Goal: Task Accomplishment & Management: Complete application form

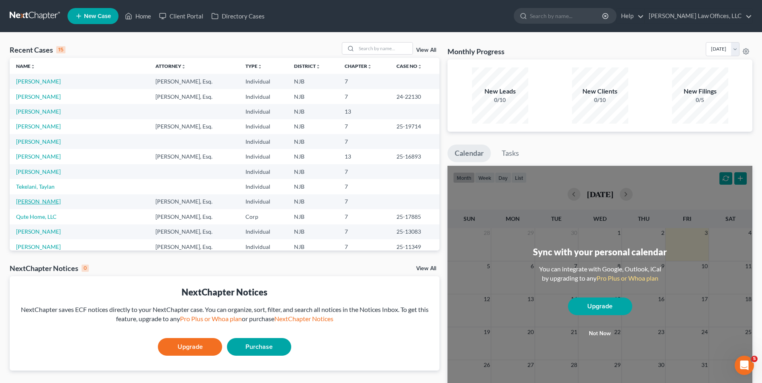
click at [36, 200] on link "[PERSON_NAME]" at bounding box center [38, 201] width 45 height 7
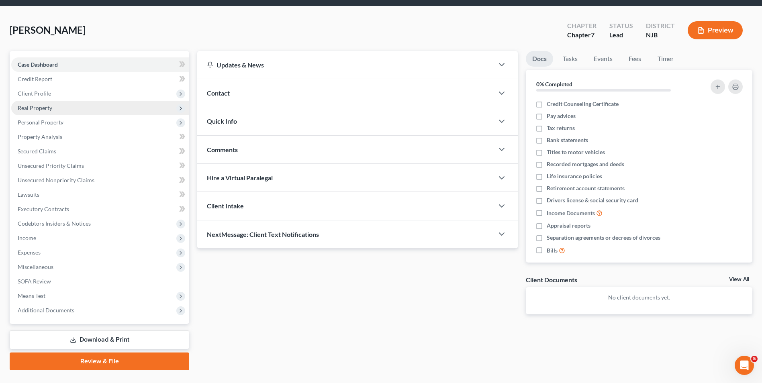
scroll to position [40, 0]
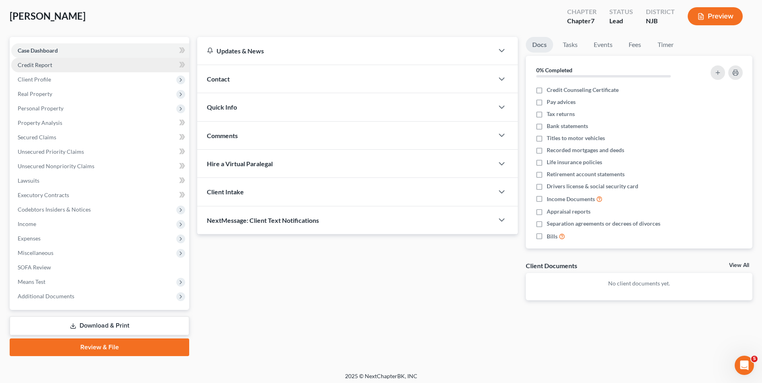
click at [50, 66] on span "Credit Report" at bounding box center [35, 64] width 35 height 7
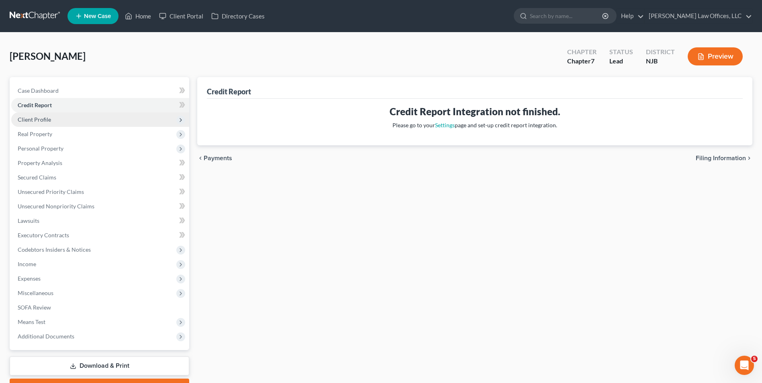
click at [65, 125] on span "Client Profile" at bounding box center [100, 119] width 178 height 14
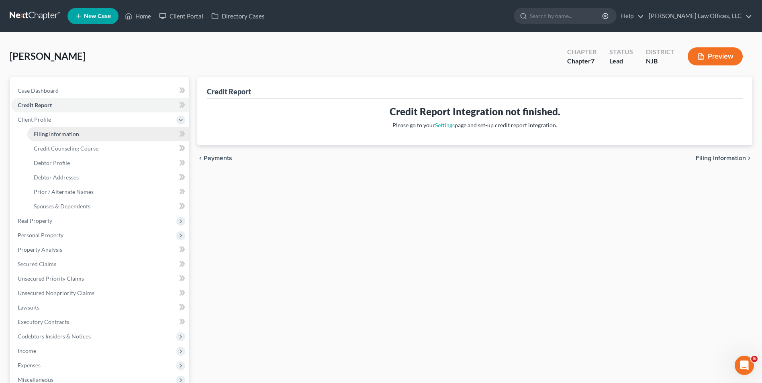
click at [64, 132] on span "Filing Information" at bounding box center [56, 133] width 45 height 7
select select "1"
select select "0"
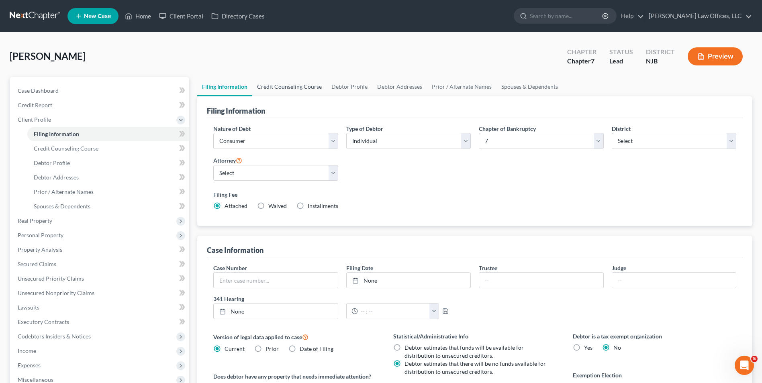
click at [279, 90] on link "Credit Counseling Course" at bounding box center [289, 86] width 74 height 19
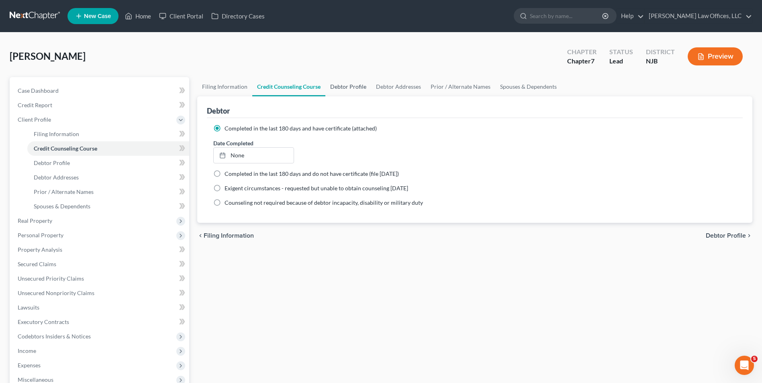
click at [342, 90] on link "Debtor Profile" at bounding box center [348, 86] width 46 height 19
select select "1"
select select "2"
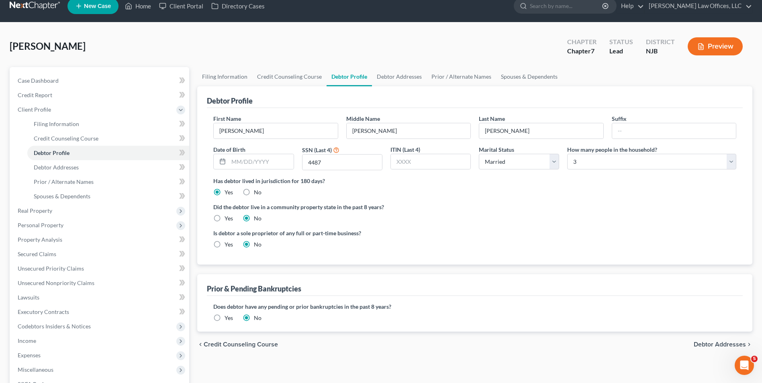
scroll to position [40, 0]
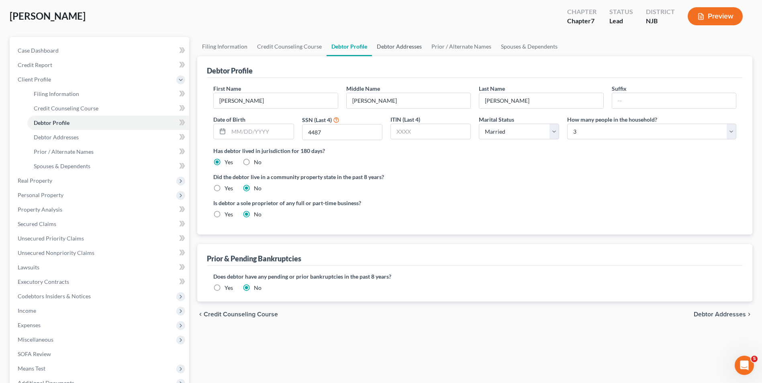
click at [396, 49] on link "Debtor Addresses" at bounding box center [399, 46] width 55 height 19
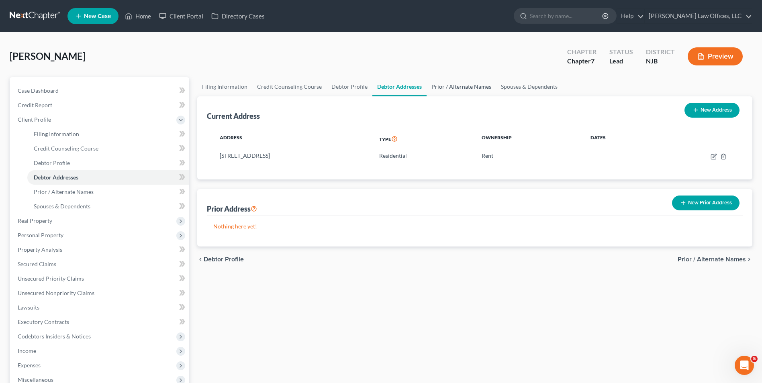
click at [442, 87] on link "Prior / Alternate Names" at bounding box center [460, 86] width 69 height 19
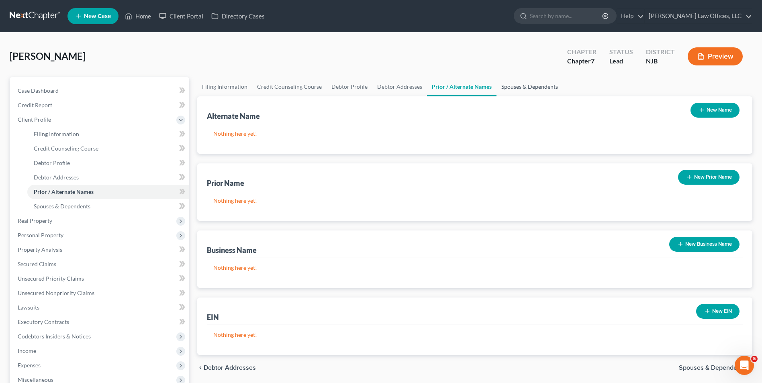
click at [518, 84] on link "Spouses & Dependents" at bounding box center [529, 86] width 66 height 19
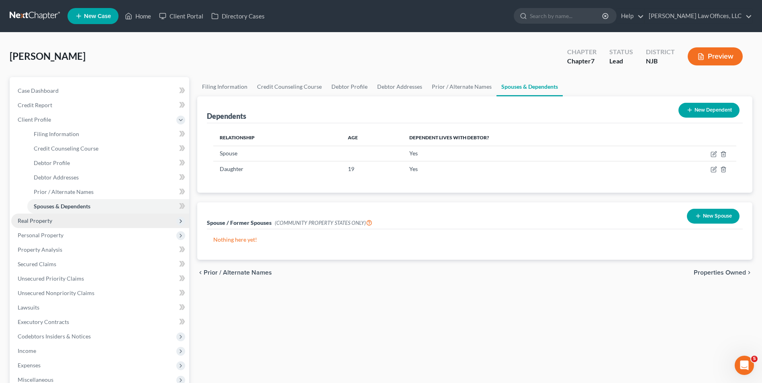
click at [61, 222] on span "Real Property" at bounding box center [100, 221] width 178 height 14
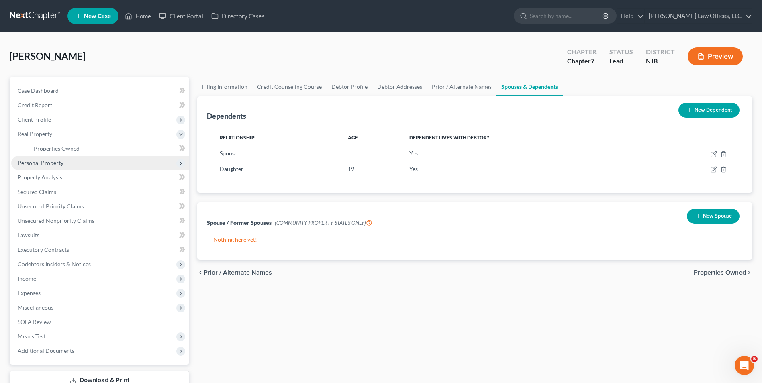
click at [67, 164] on span "Personal Property" at bounding box center [100, 163] width 178 height 14
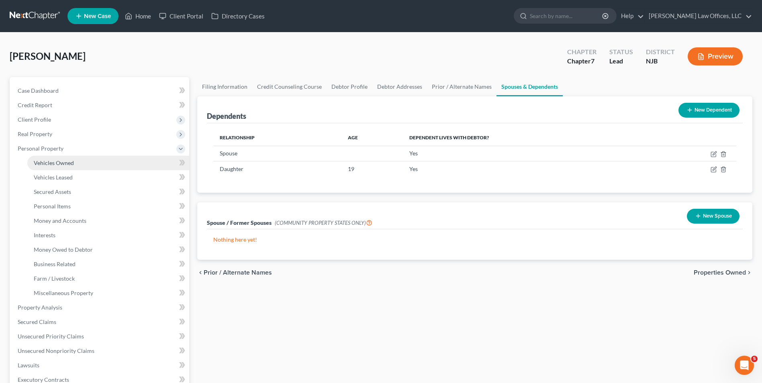
click at [65, 167] on link "Vehicles Owned" at bounding box center [108, 163] width 162 height 14
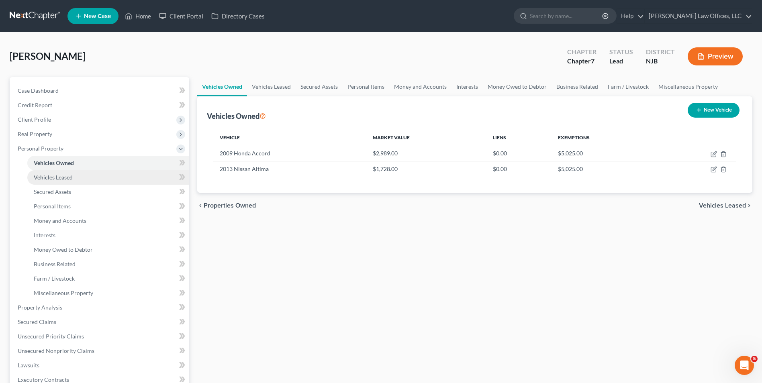
click at [65, 176] on span "Vehicles Leased" at bounding box center [53, 177] width 39 height 7
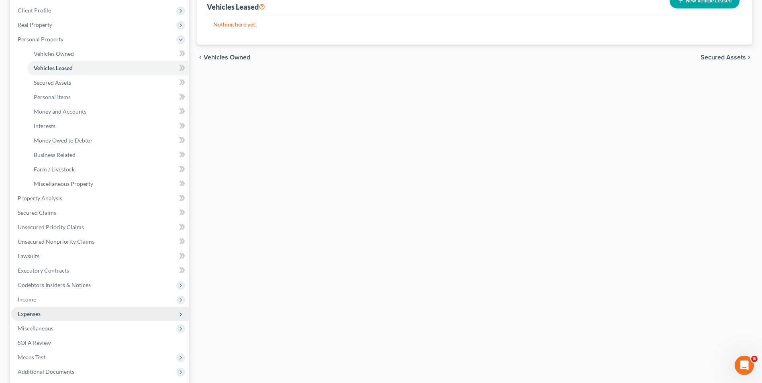
scroll to position [120, 0]
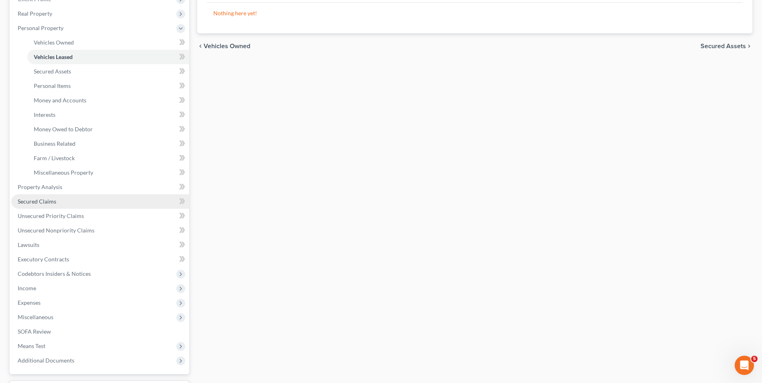
click at [75, 197] on link "Secured Claims" at bounding box center [100, 201] width 178 height 14
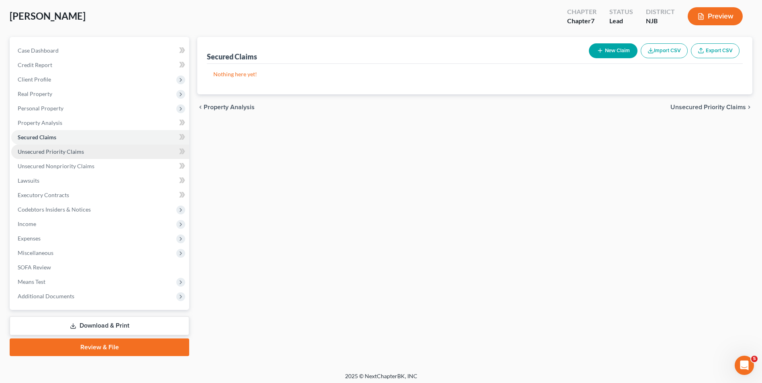
click at [56, 155] on span "Unsecured Priority Claims" at bounding box center [51, 151] width 66 height 7
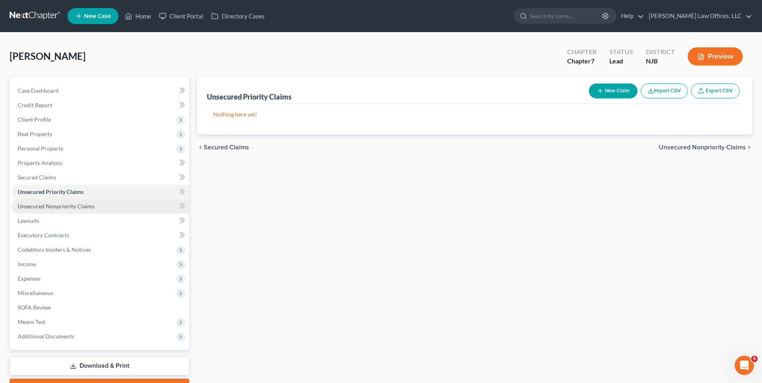
click at [63, 206] on span "Unsecured Nonpriority Claims" at bounding box center [56, 206] width 77 height 7
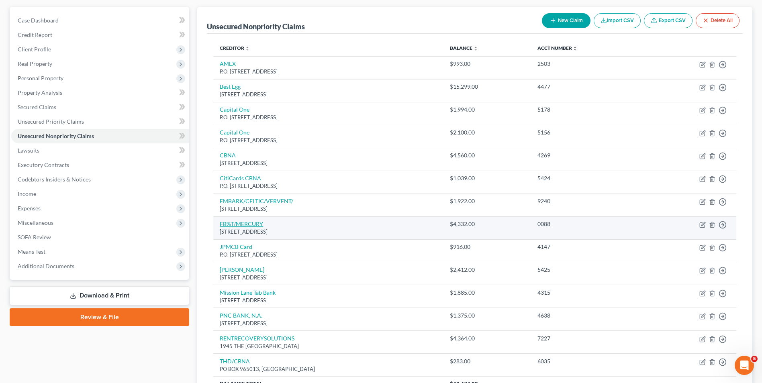
scroll to position [30, 0]
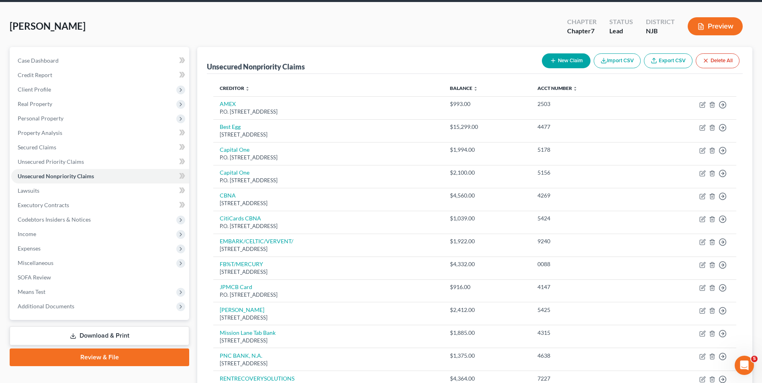
click at [563, 63] on button "New Claim" at bounding box center [566, 60] width 49 height 15
select select "0"
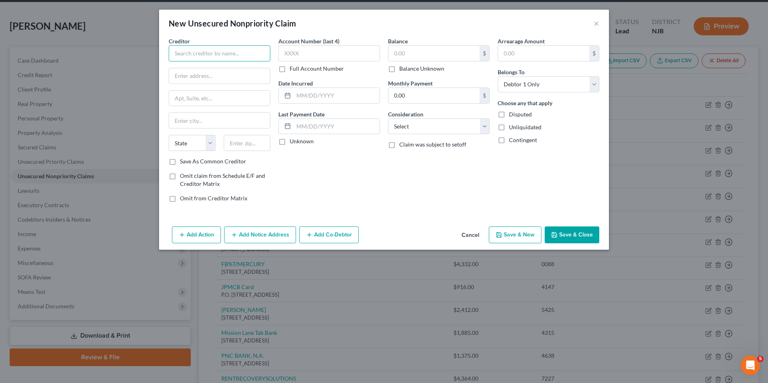
click at [204, 50] on input "text" at bounding box center [220, 53] width 102 height 16
type input "Credit Control, LLC"
click at [321, 51] on input "text" at bounding box center [329, 53] width 102 height 16
drag, startPoint x: 321, startPoint y: 51, endPoint x: 311, endPoint y: 59, distance: 12.5
drag, startPoint x: 311, startPoint y: 59, endPoint x: 411, endPoint y: 51, distance: 99.9
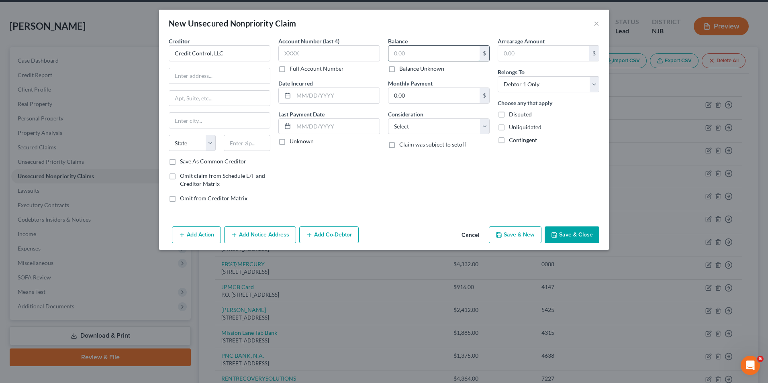
click at [411, 51] on input "text" at bounding box center [433, 53] width 91 height 15
click at [414, 52] on input "text" at bounding box center [433, 53] width 91 height 15
type input "4,587.38"
click at [204, 79] on input "text" at bounding box center [219, 75] width 101 height 15
type input "8001 [GEOGRAPHIC_DATA]"
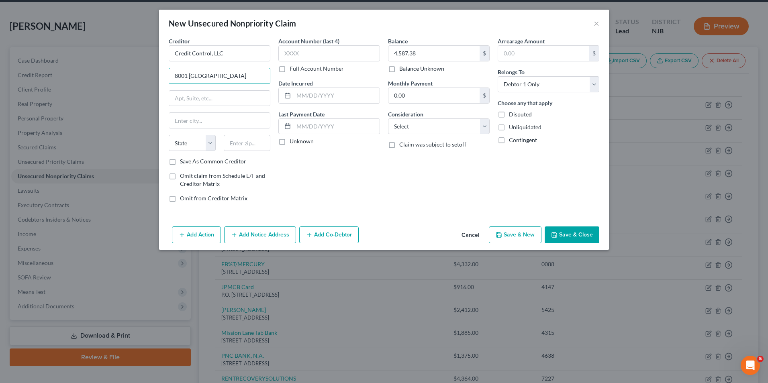
click at [575, 237] on button "Save & Close" at bounding box center [571, 234] width 55 height 17
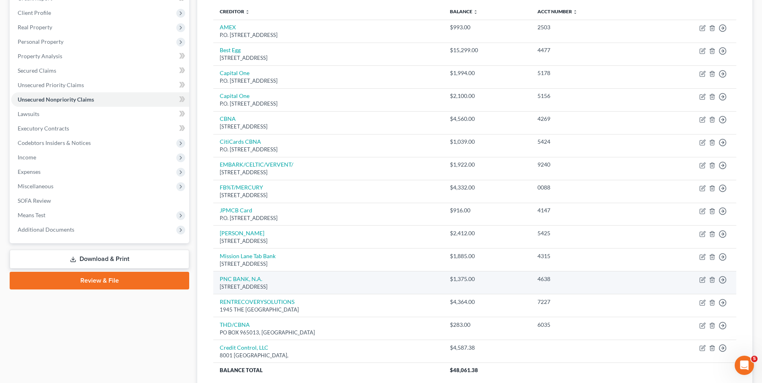
scroll to position [173, 0]
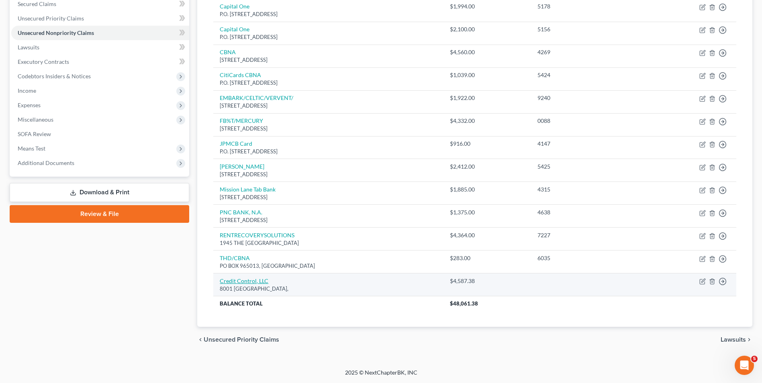
click at [235, 280] on link "Credit Control, LLC" at bounding box center [244, 280] width 49 height 7
select select "0"
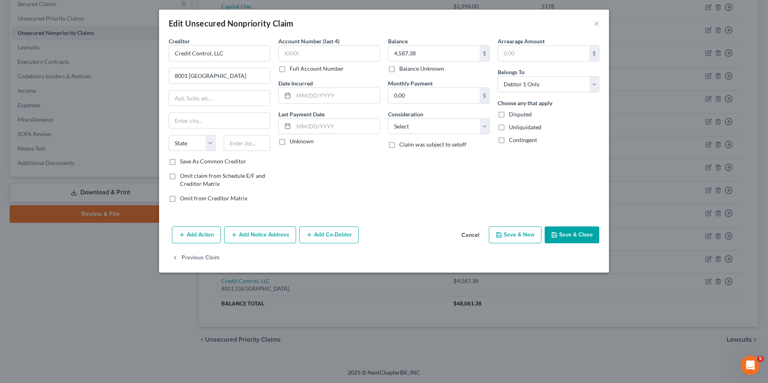
click at [327, 30] on div "Edit Unsecured Nonpriority Claim ×" at bounding box center [384, 23] width 450 height 27
click at [483, 193] on div "Balance 4,587.38 $ Balance Unknown Balance Undetermined 4,587.38 $ Balance Unkn…" at bounding box center [439, 123] width 110 height 172
click at [225, 78] on input "8001 [GEOGRAPHIC_DATA]" at bounding box center [219, 75] width 101 height 15
click at [228, 78] on input "8001 [GEOGRAPHIC_DATA]" at bounding box center [219, 75] width 101 height 15
click at [219, 106] on div at bounding box center [220, 98] width 102 height 16
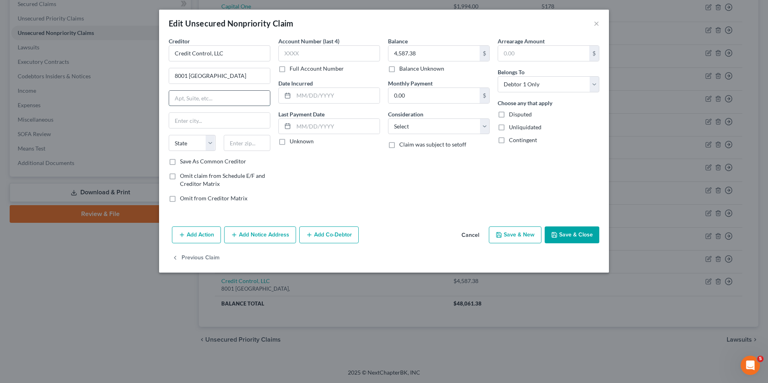
click at [216, 101] on input "text" at bounding box center [219, 98] width 101 height 15
click at [256, 98] on input "text" at bounding box center [219, 98] width 101 height 15
click at [226, 76] on input "8001 [GEOGRAPHIC_DATA]" at bounding box center [219, 75] width 101 height 15
type input "[STREET_ADDRESS]"
click at [236, 94] on input "text" at bounding box center [219, 98] width 101 height 15
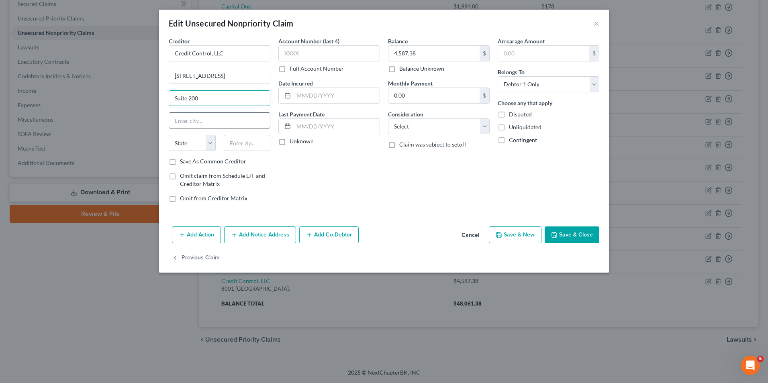
type input "Suite 200"
click at [229, 122] on input "text" at bounding box center [219, 120] width 101 height 15
click at [211, 120] on input "text" at bounding box center [219, 120] width 101 height 15
click at [249, 120] on input "text" at bounding box center [219, 120] width 101 height 15
click at [242, 121] on input "text" at bounding box center [219, 120] width 101 height 15
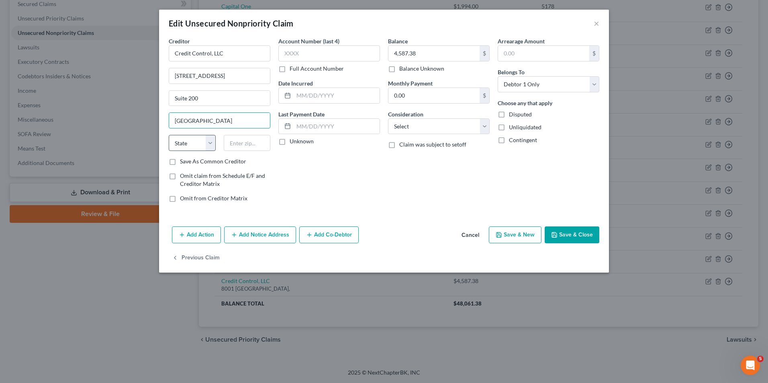
type input "[GEOGRAPHIC_DATA]"
click at [198, 137] on select "State [US_STATE] AK AR AZ CA CO CT DE DC [GEOGRAPHIC_DATA] [GEOGRAPHIC_DATA] GU…" at bounding box center [192, 143] width 47 height 16
select select "9"
click at [169, 135] on select "State [US_STATE] AK AR AZ CA CO CT DE DC [GEOGRAPHIC_DATA] [GEOGRAPHIC_DATA] GU…" at bounding box center [192, 143] width 47 height 16
drag, startPoint x: 250, startPoint y: 138, endPoint x: 255, endPoint y: 139, distance: 4.9
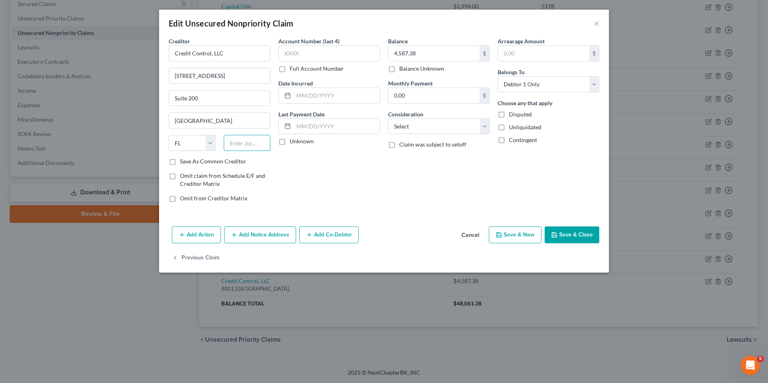
click at [250, 138] on input "text" at bounding box center [247, 143] width 47 height 16
type input "33614"
click at [180, 161] on label "Save As Common Creditor" at bounding box center [213, 161] width 66 height 8
click at [183, 161] on input "Save As Common Creditor" at bounding box center [185, 159] width 5 height 5
checkbox input "true"
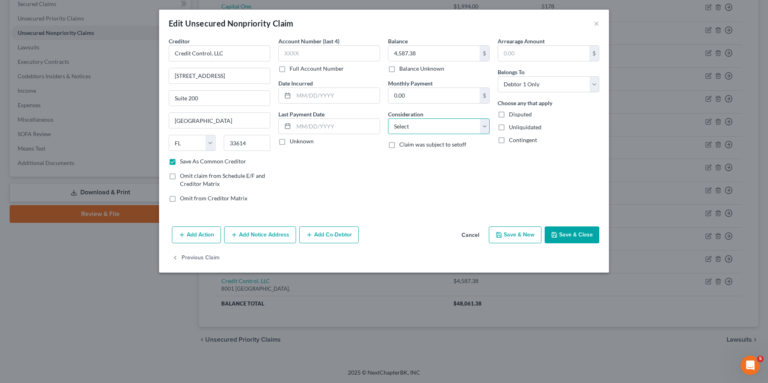
click at [464, 130] on select "Select Cable / Satellite Services Collection Agency Credit Card Debt Debt Couns…" at bounding box center [439, 126] width 102 height 16
select select "1"
click at [388, 118] on select "Select Cable / Satellite Services Collection Agency Credit Card Debt Debt Couns…" at bounding box center [439, 126] width 102 height 16
click at [538, 55] on input "text" at bounding box center [543, 53] width 91 height 15
click at [459, 172] on div "Balance 4,587.38 $ Balance Unknown Balance Undetermined 4,587.38 $ Balance Unkn…" at bounding box center [439, 123] width 110 height 172
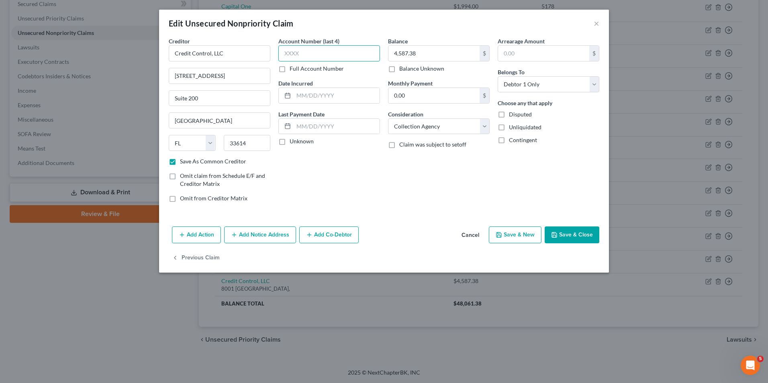
click at [321, 55] on input "text" at bounding box center [329, 53] width 102 height 16
type input "1538"
click at [462, 33] on div "Edit Unsecured Nonpriority Claim ×" at bounding box center [384, 23] width 450 height 27
click at [571, 235] on button "Save & Close" at bounding box center [571, 234] width 55 height 17
checkbox input "false"
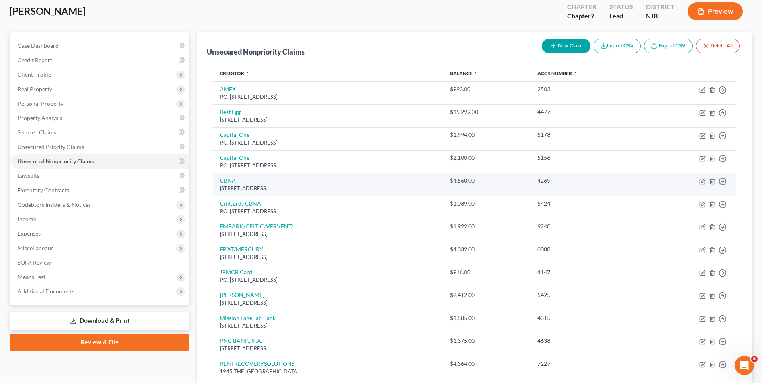
scroll to position [0, 0]
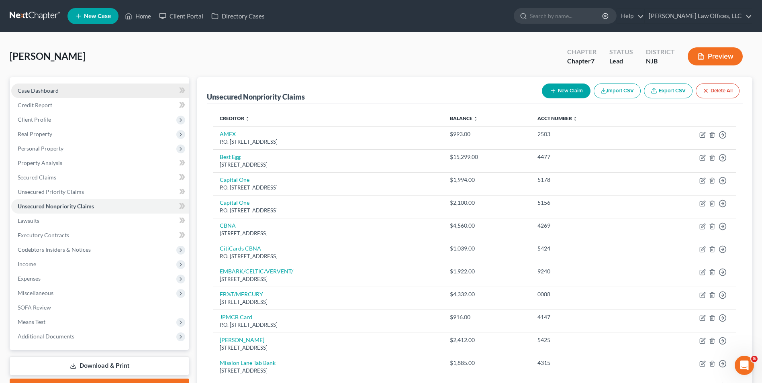
click at [62, 94] on link "Case Dashboard" at bounding box center [100, 91] width 178 height 14
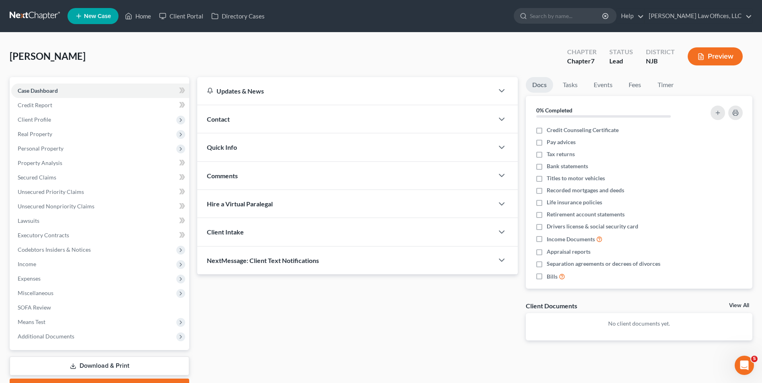
click at [254, 115] on div "Contact" at bounding box center [345, 119] width 296 height 28
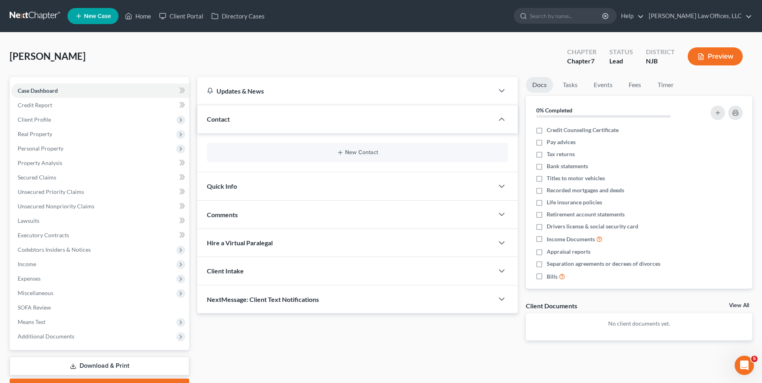
click at [247, 189] on div "Quick Info" at bounding box center [345, 186] width 296 height 28
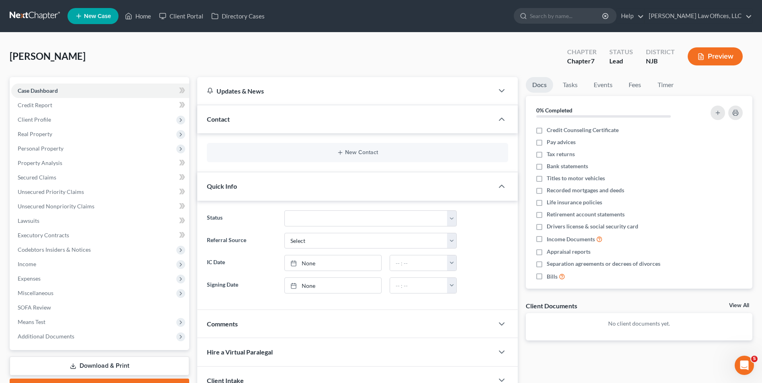
click at [257, 194] on div "Quick Info" at bounding box center [345, 186] width 296 height 28
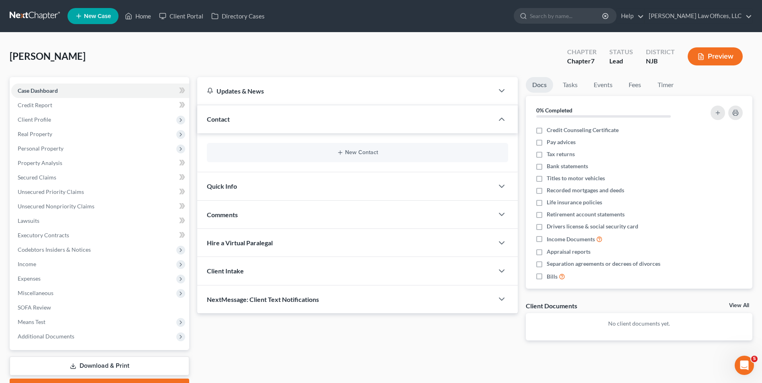
click at [253, 124] on div "Contact" at bounding box center [345, 119] width 296 height 28
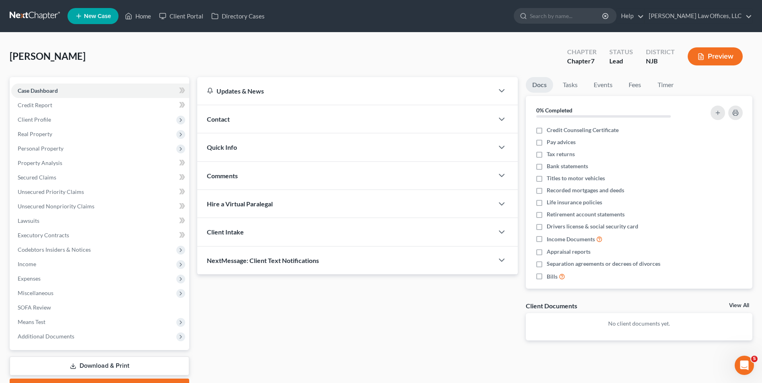
click at [247, 164] on div "Comments" at bounding box center [345, 176] width 296 height 28
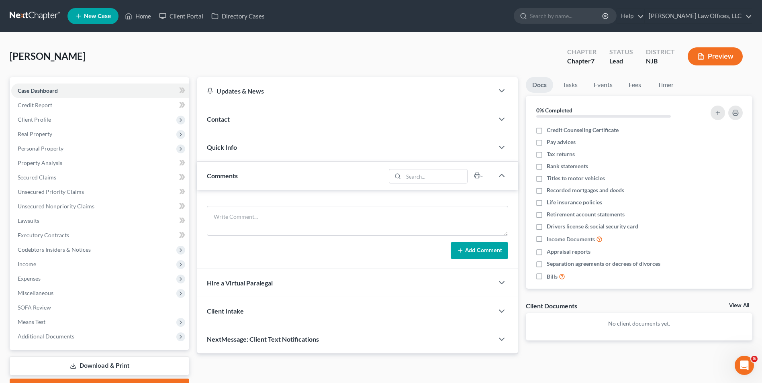
click at [247, 153] on div "Quick Info" at bounding box center [345, 147] width 296 height 28
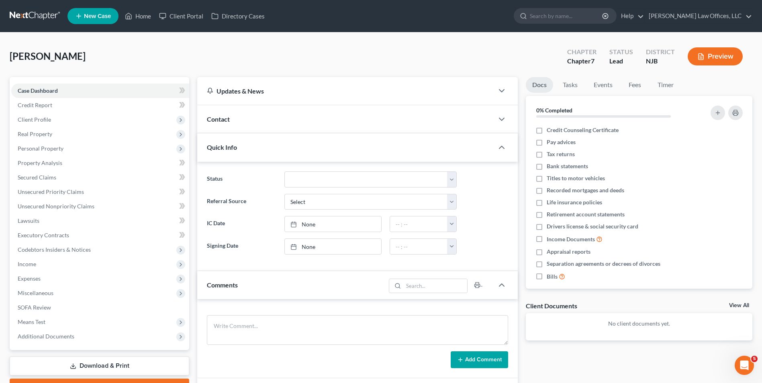
click at [279, 144] on div "Quick Info" at bounding box center [345, 147] width 296 height 28
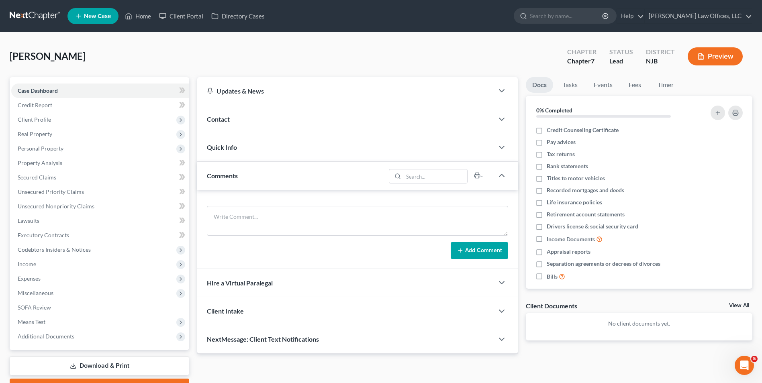
click at [238, 273] on div "Hire a Virtual Paralegal" at bounding box center [345, 283] width 296 height 28
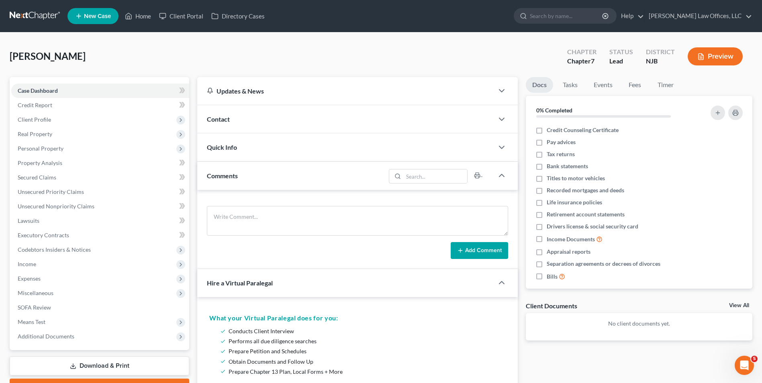
click at [245, 277] on div "Hire a Virtual Paralegal" at bounding box center [339, 283] width 285 height 28
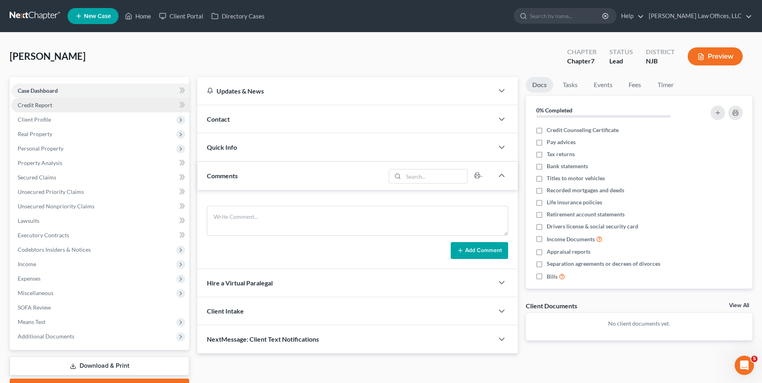
click at [54, 104] on link "Credit Report" at bounding box center [100, 105] width 178 height 14
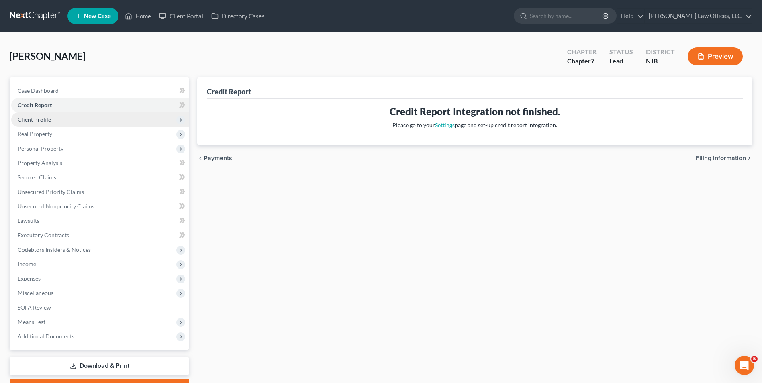
click at [69, 126] on span "Client Profile" at bounding box center [100, 119] width 178 height 14
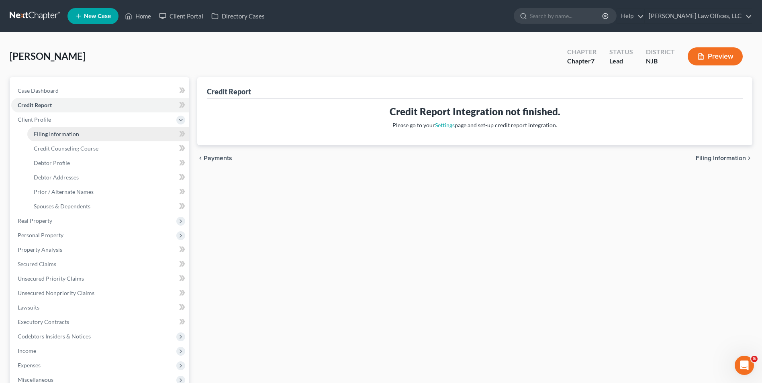
click at [77, 137] on span "Filing Information" at bounding box center [56, 133] width 45 height 7
select select "1"
select select "0"
select select "51"
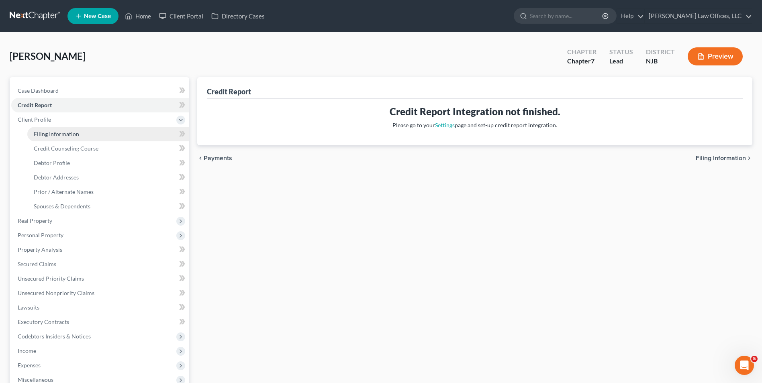
select select "2"
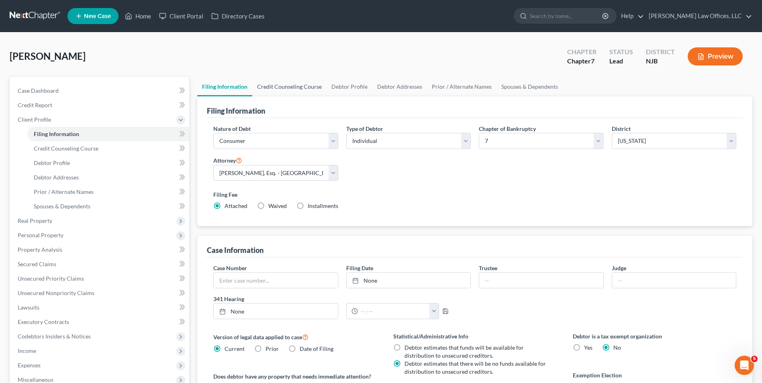
click at [295, 86] on link "Credit Counseling Course" at bounding box center [289, 86] width 74 height 19
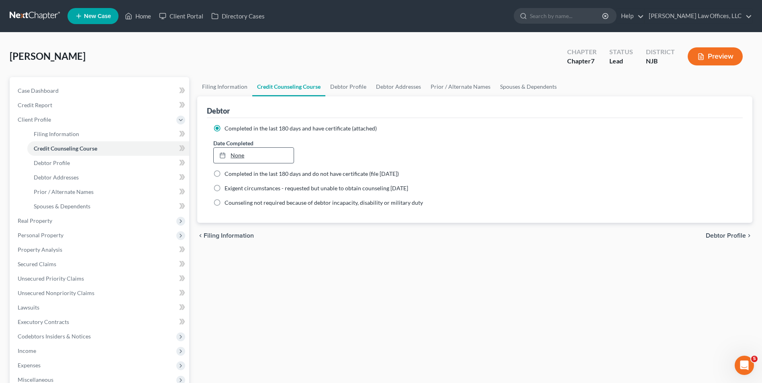
type input "[DATE]"
click at [255, 157] on link "[DATE]" at bounding box center [253, 155] width 79 height 15
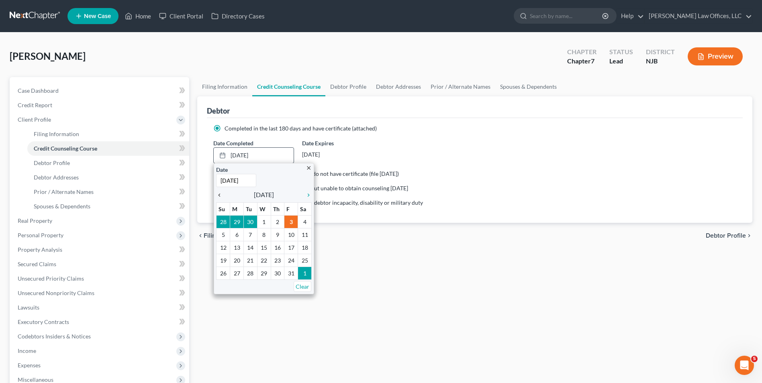
click at [222, 196] on icon "chevron_left" at bounding box center [221, 195] width 10 height 6
click at [214, 196] on div "close Date [DATE] Time 12:00 AM chevron_left [DATE] chevron_right Su M Tu W Th …" at bounding box center [264, 228] width 100 height 131
click at [218, 194] on icon "chevron_left" at bounding box center [221, 195] width 10 height 6
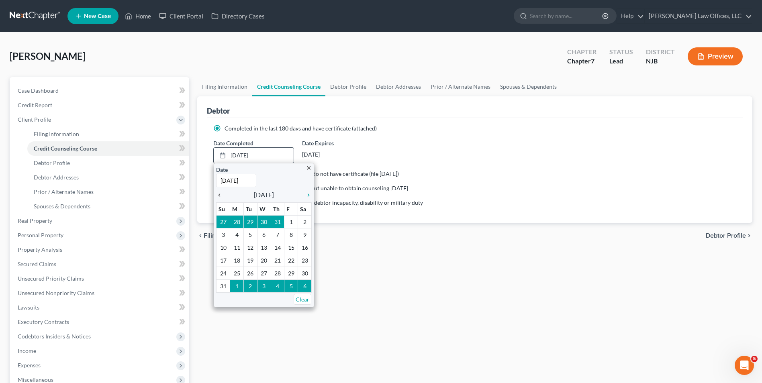
click at [219, 194] on icon "chevron_left" at bounding box center [221, 195] width 10 height 6
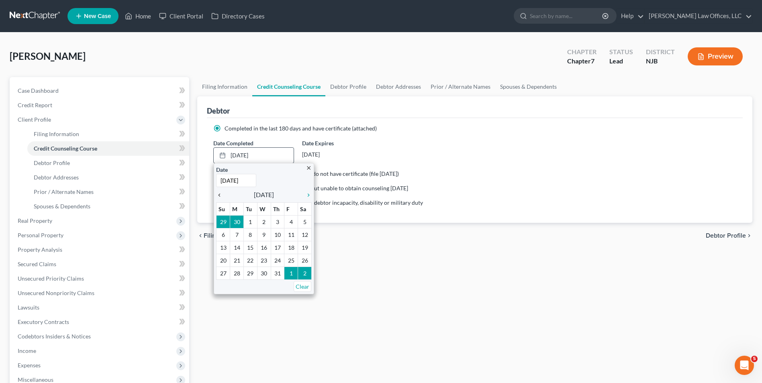
click at [219, 194] on icon "chevron_left" at bounding box center [221, 195] width 10 height 6
click at [305, 195] on icon "chevron_right" at bounding box center [306, 195] width 10 height 6
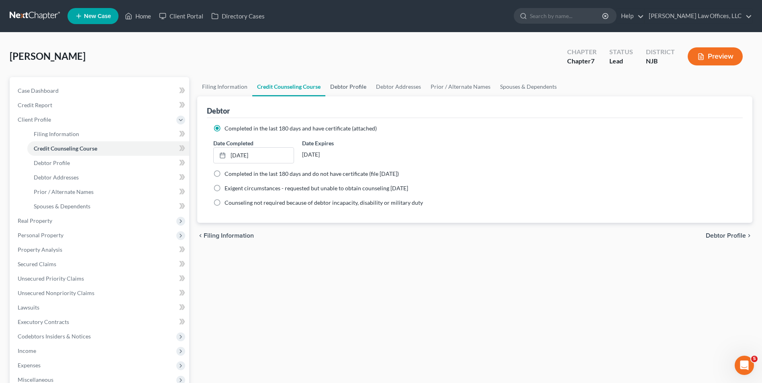
click at [351, 84] on link "Debtor Profile" at bounding box center [348, 86] width 46 height 19
select select "1"
select select "2"
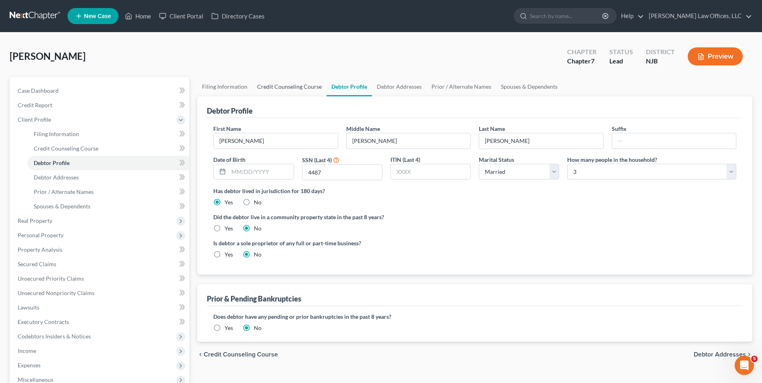
click at [310, 89] on link "Credit Counseling Course" at bounding box center [289, 86] width 74 height 19
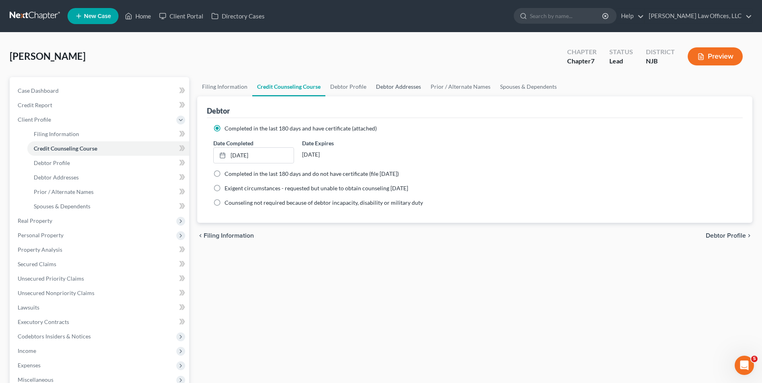
click at [406, 85] on link "Debtor Addresses" at bounding box center [398, 86] width 55 height 19
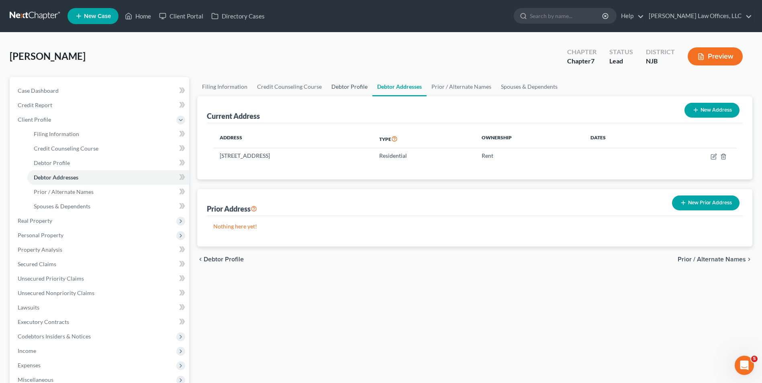
click at [329, 91] on link "Debtor Profile" at bounding box center [349, 86] width 46 height 19
select select "1"
select select "2"
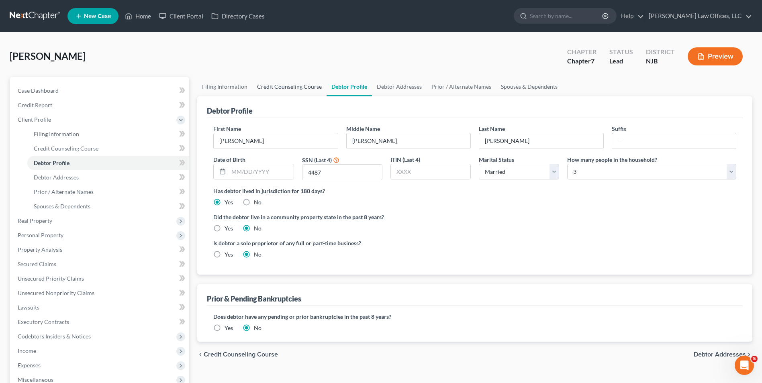
click at [293, 82] on link "Credit Counseling Course" at bounding box center [289, 86] width 74 height 19
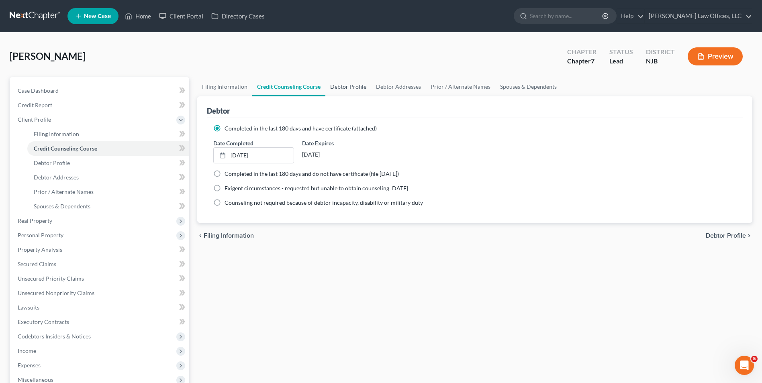
click at [353, 94] on link "Debtor Profile" at bounding box center [348, 86] width 46 height 19
select select "1"
select select "2"
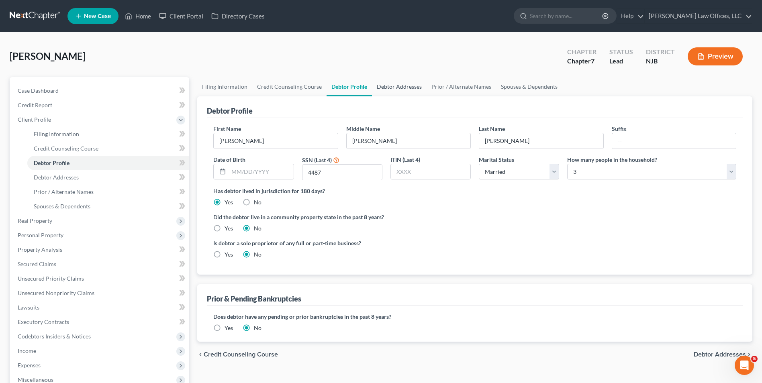
click at [396, 86] on link "Debtor Addresses" at bounding box center [399, 86] width 55 height 19
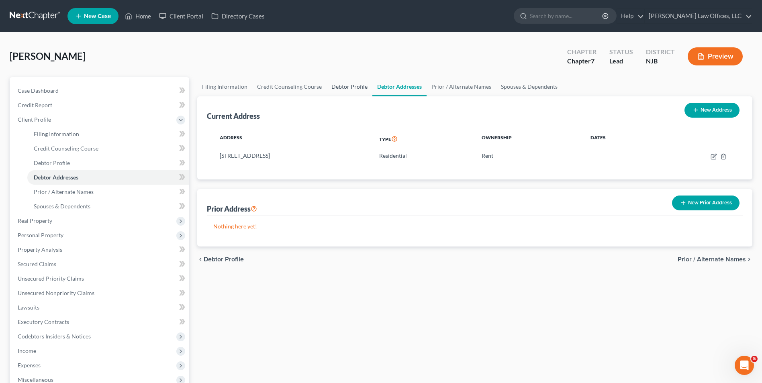
click at [339, 89] on link "Debtor Profile" at bounding box center [349, 86] width 46 height 19
select select "1"
select select "2"
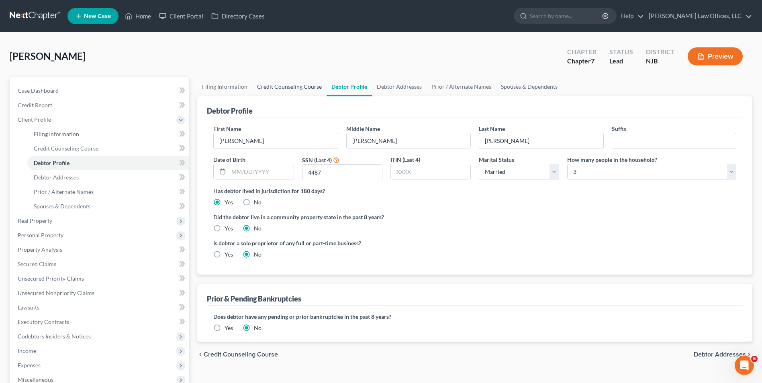
click at [293, 83] on link "Credit Counseling Course" at bounding box center [289, 86] width 74 height 19
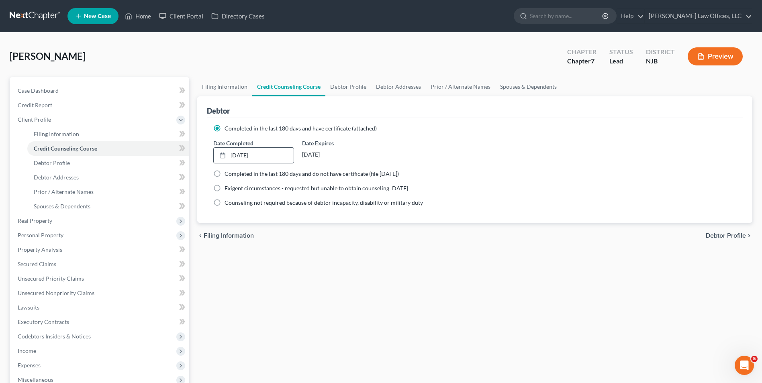
click at [256, 152] on link "[DATE]" at bounding box center [253, 155] width 79 height 15
click at [737, 235] on span "Debtor Profile" at bounding box center [725, 235] width 40 height 6
select select "1"
select select "2"
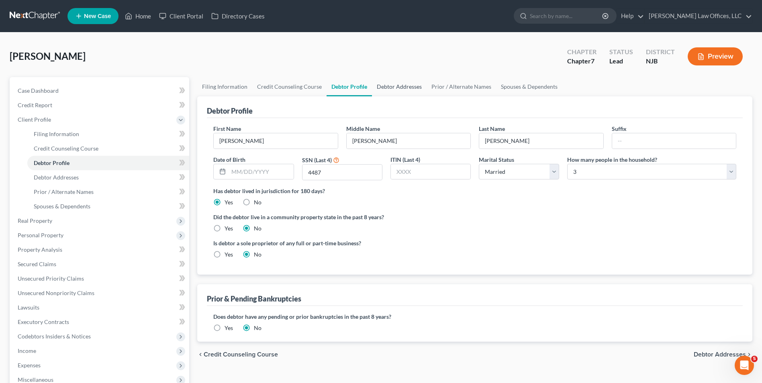
click at [401, 84] on link "Debtor Addresses" at bounding box center [399, 86] width 55 height 19
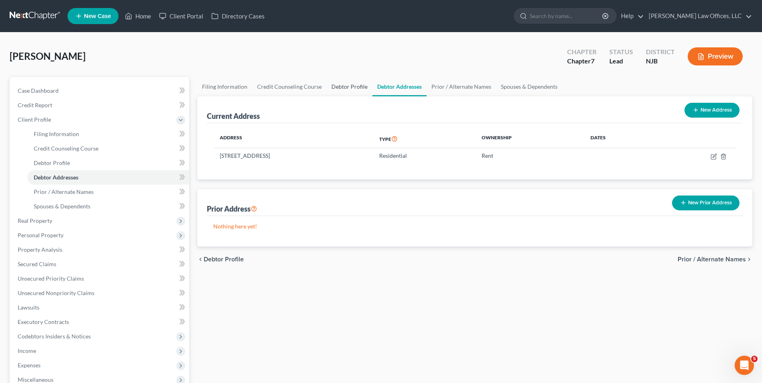
click at [339, 91] on link "Debtor Profile" at bounding box center [349, 86] width 46 height 19
select select "1"
select select "2"
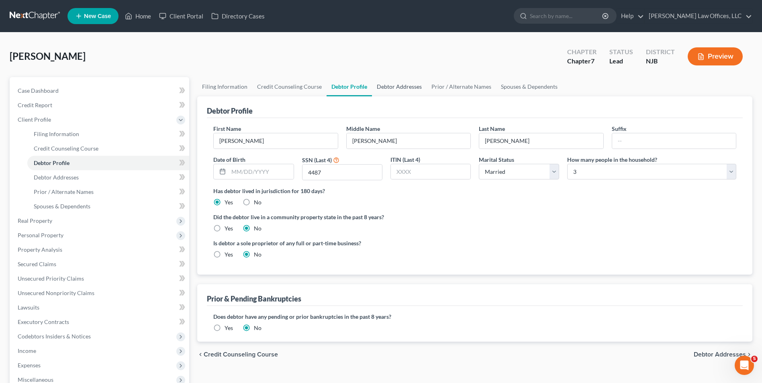
click at [392, 87] on link "Debtor Addresses" at bounding box center [399, 86] width 55 height 19
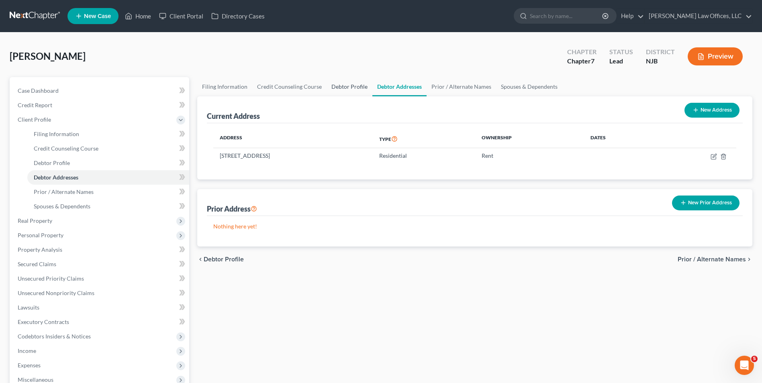
click at [349, 84] on link "Debtor Profile" at bounding box center [349, 86] width 46 height 19
select select "1"
select select "2"
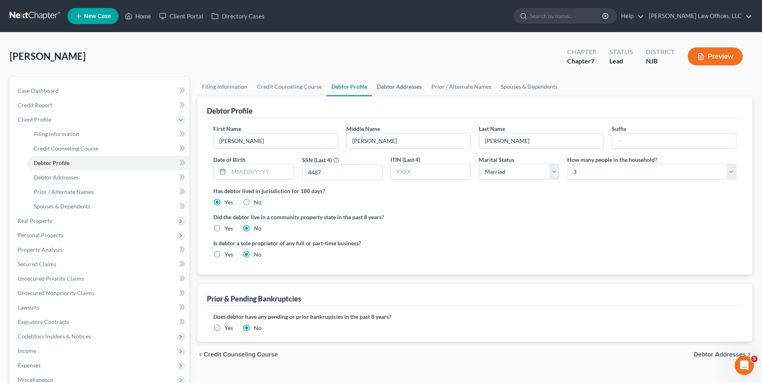
click at [391, 83] on link "Debtor Addresses" at bounding box center [399, 86] width 55 height 19
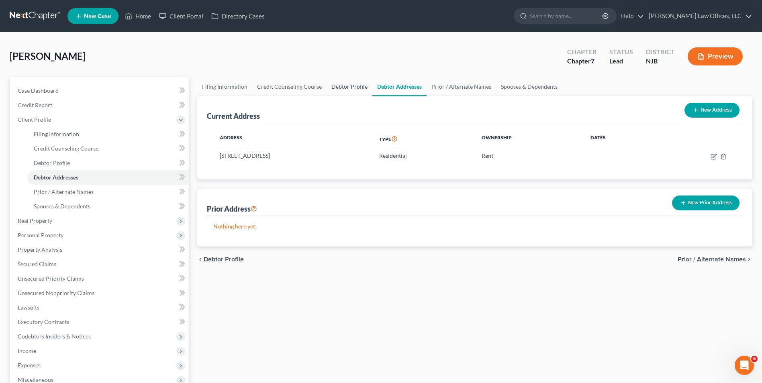
click at [357, 87] on link "Debtor Profile" at bounding box center [349, 86] width 46 height 19
select select "1"
select select "2"
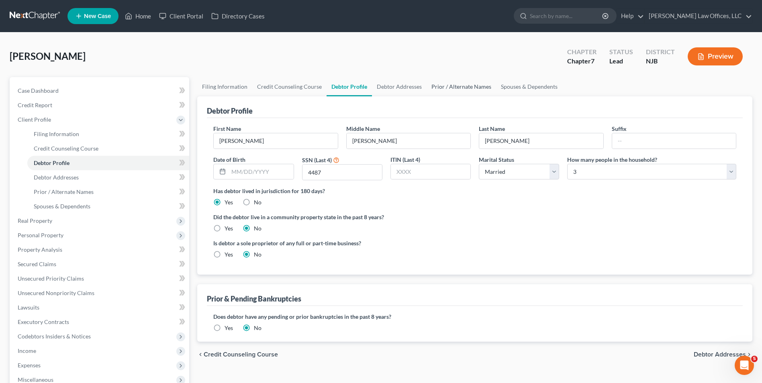
click at [440, 85] on link "Prior / Alternate Names" at bounding box center [460, 86] width 69 height 19
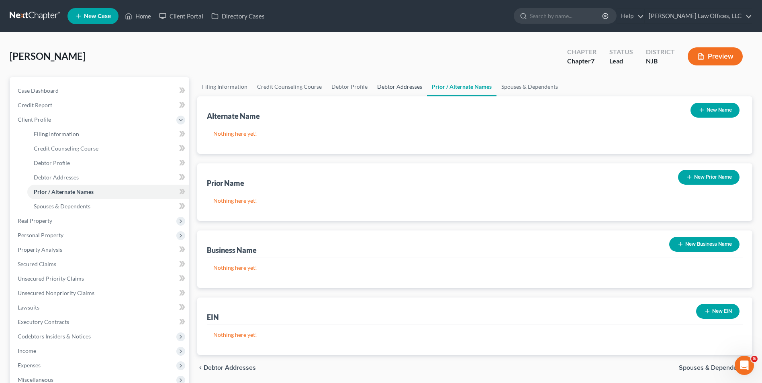
click at [381, 88] on link "Debtor Addresses" at bounding box center [399, 86] width 55 height 19
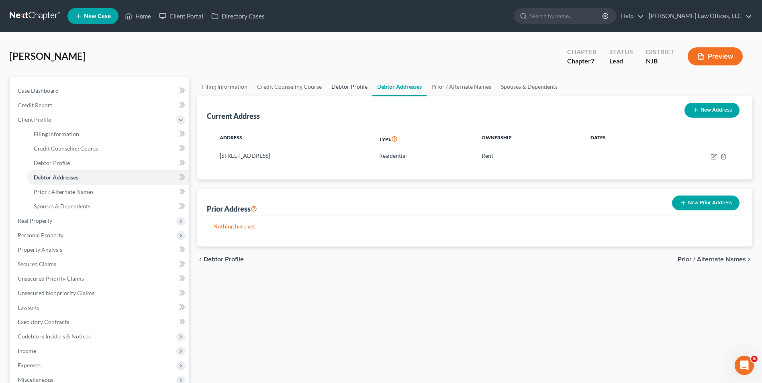
click at [358, 86] on link "Debtor Profile" at bounding box center [349, 86] width 46 height 19
select select "1"
select select "2"
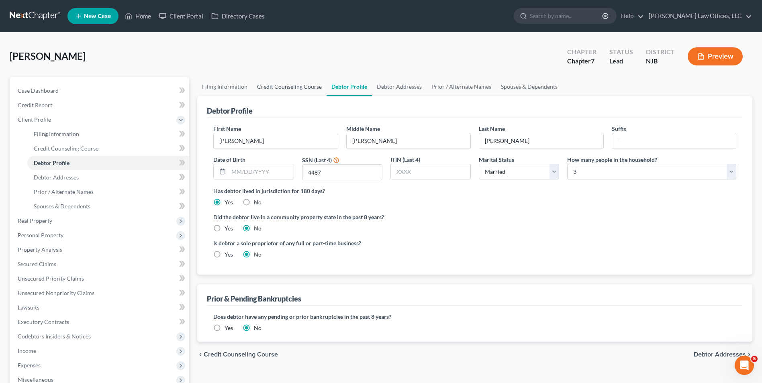
click at [298, 87] on link "Credit Counseling Course" at bounding box center [289, 86] width 74 height 19
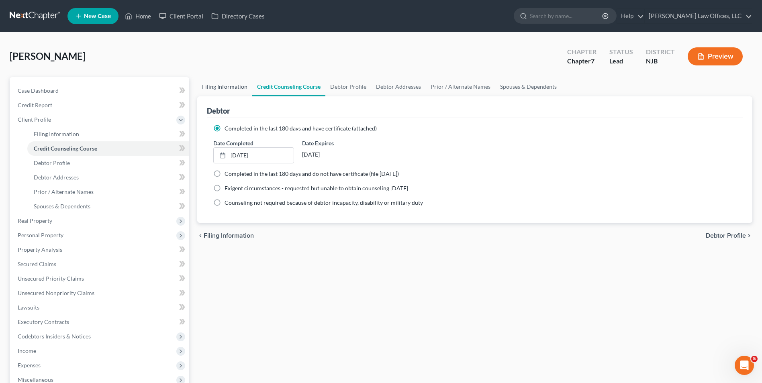
click at [236, 90] on link "Filing Information" at bounding box center [224, 86] width 55 height 19
select select "1"
select select "0"
select select "51"
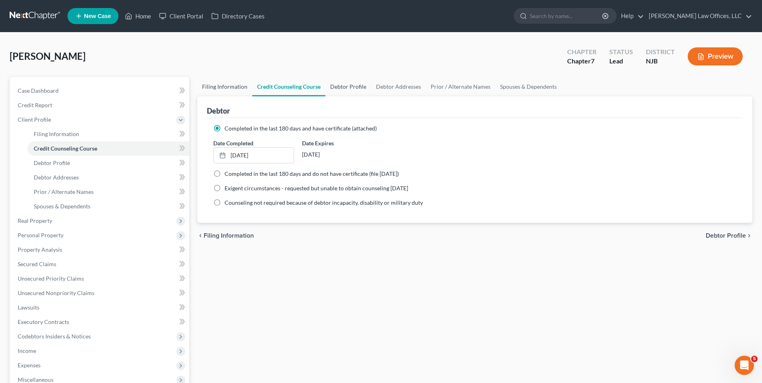
select select "2"
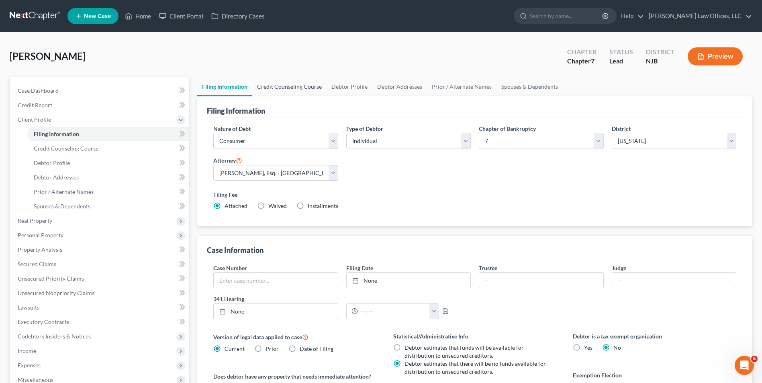
click at [290, 89] on link "Credit Counseling Course" at bounding box center [289, 86] width 74 height 19
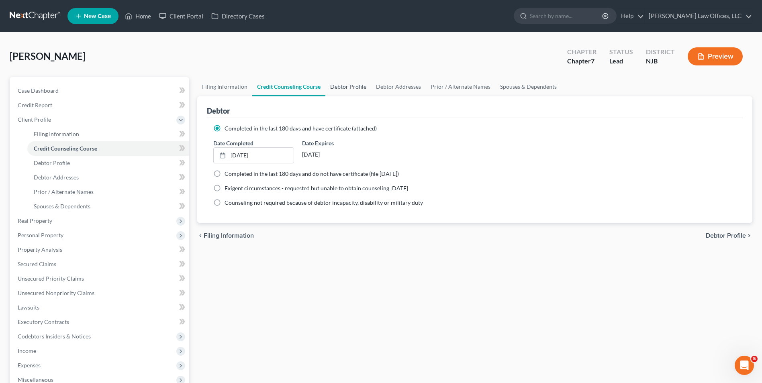
click at [347, 91] on link "Debtor Profile" at bounding box center [348, 86] width 46 height 19
select select "1"
select select "2"
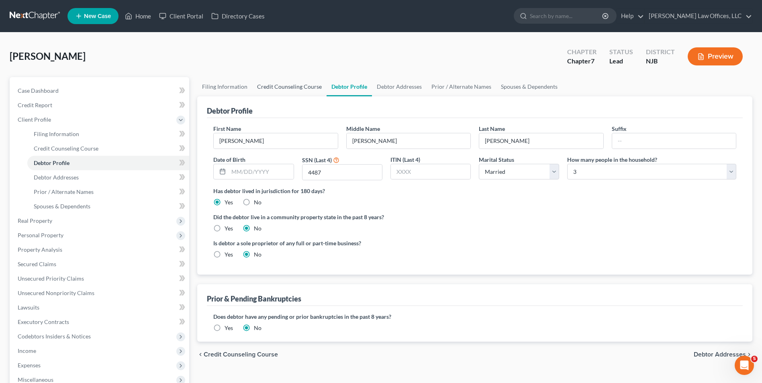
click at [295, 86] on link "Credit Counseling Course" at bounding box center [289, 86] width 74 height 19
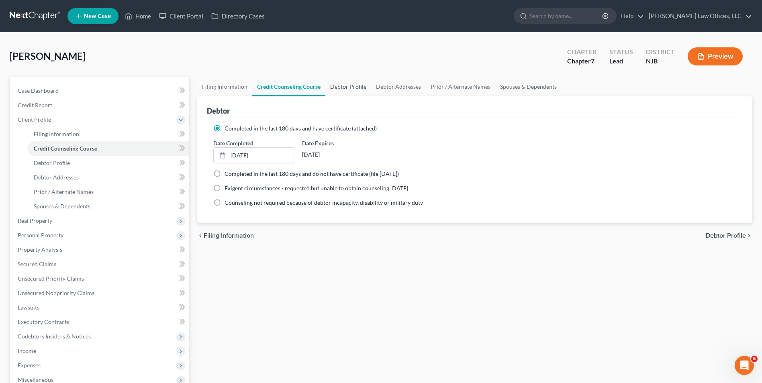
click at [346, 93] on link "Debtor Profile" at bounding box center [348, 86] width 46 height 19
select select "1"
select select "2"
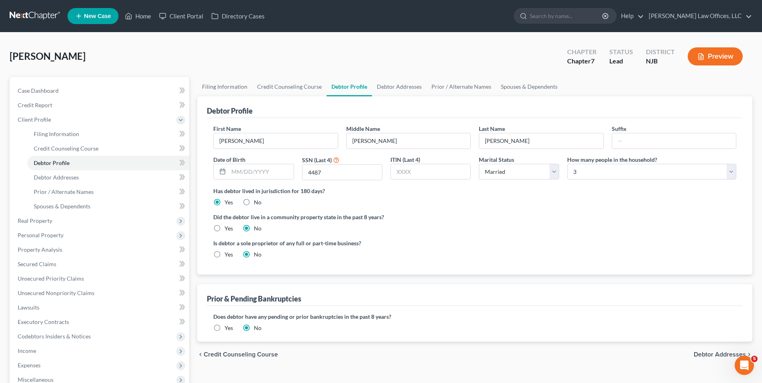
click at [346, 91] on link "Debtor Profile" at bounding box center [348, 86] width 45 height 19
click at [387, 86] on link "Debtor Addresses" at bounding box center [399, 86] width 55 height 19
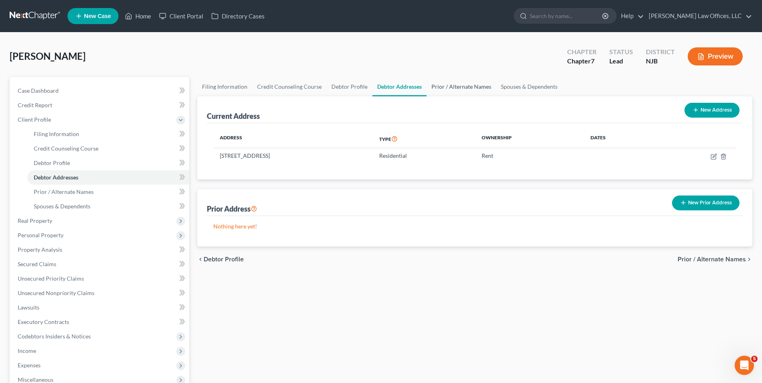
click at [473, 90] on link "Prior / Alternate Names" at bounding box center [460, 86] width 69 height 19
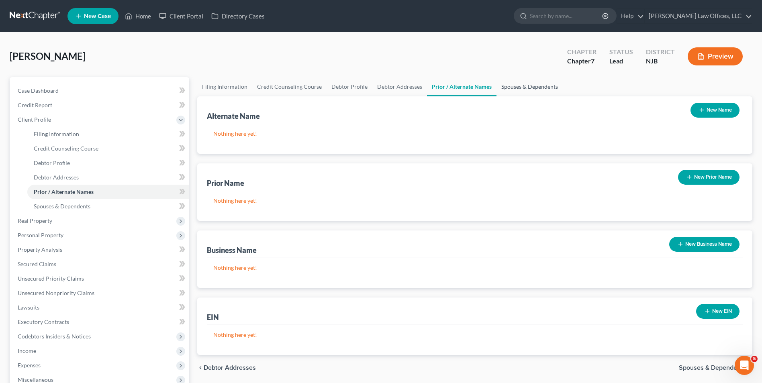
click at [528, 89] on link "Spouses & Dependents" at bounding box center [529, 86] width 66 height 19
